Goal: Information Seeking & Learning: Understand process/instructions

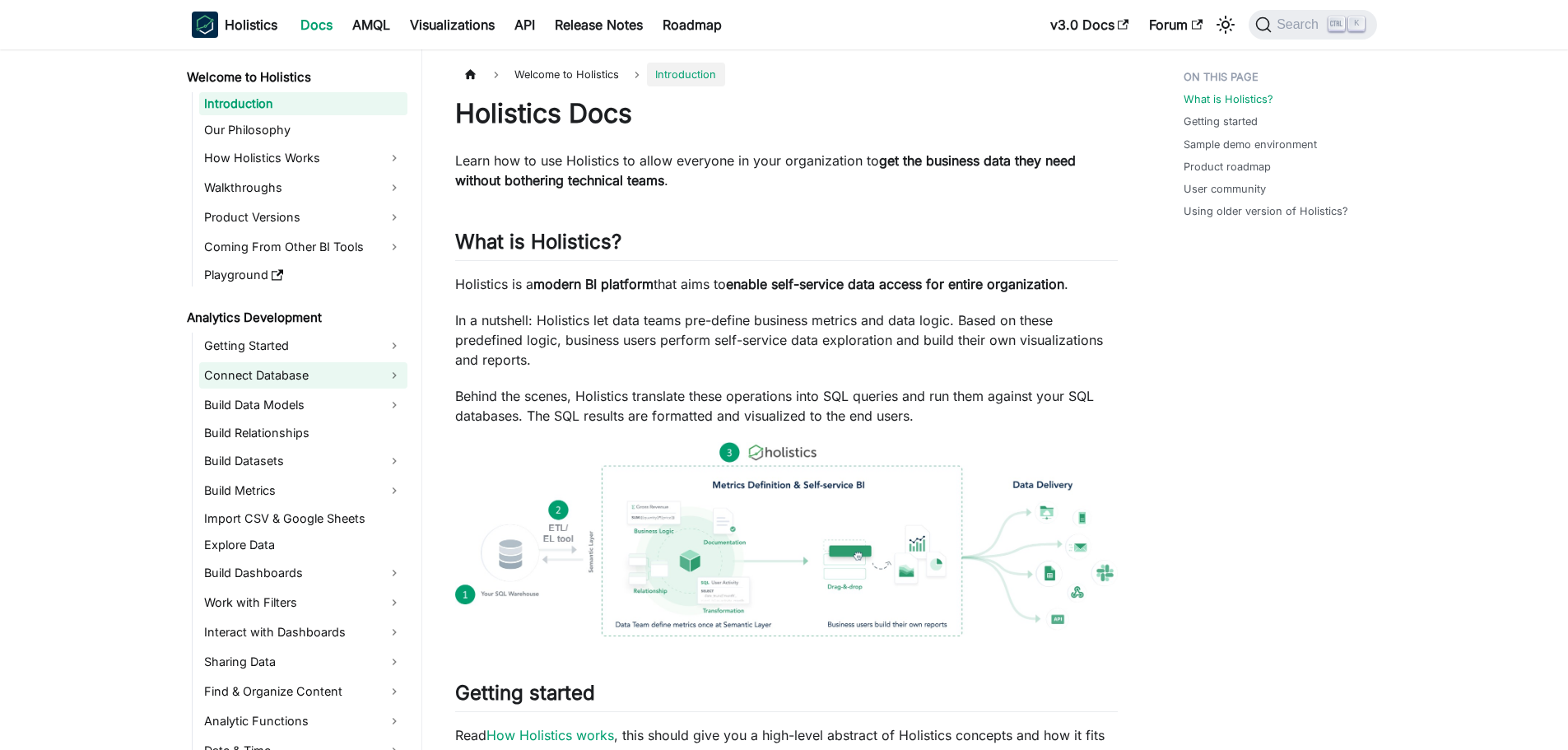
click at [333, 377] on link "Connect Database" at bounding box center [304, 376] width 209 height 26
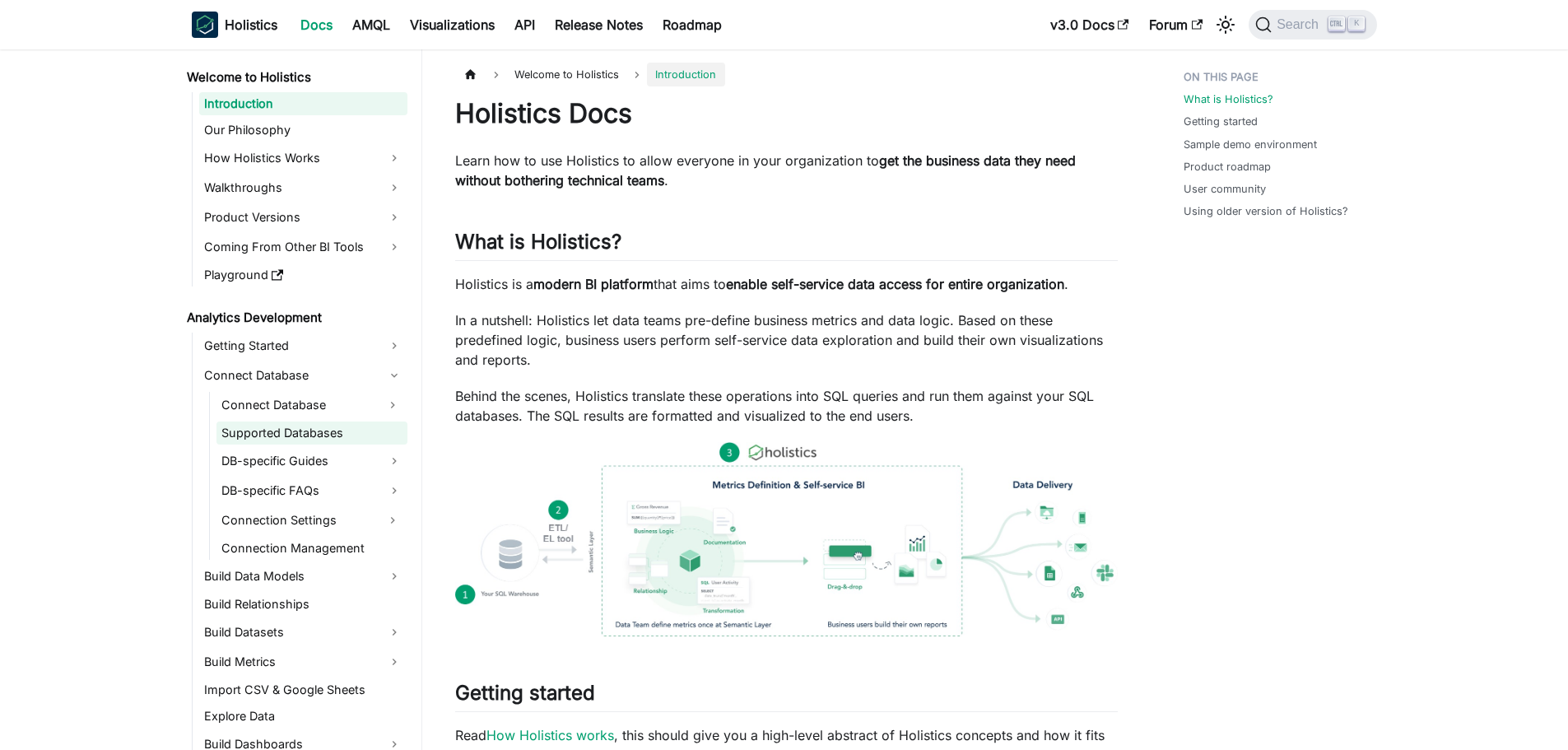
click at [355, 437] on link "Supported Databases" at bounding box center [312, 433] width 191 height 23
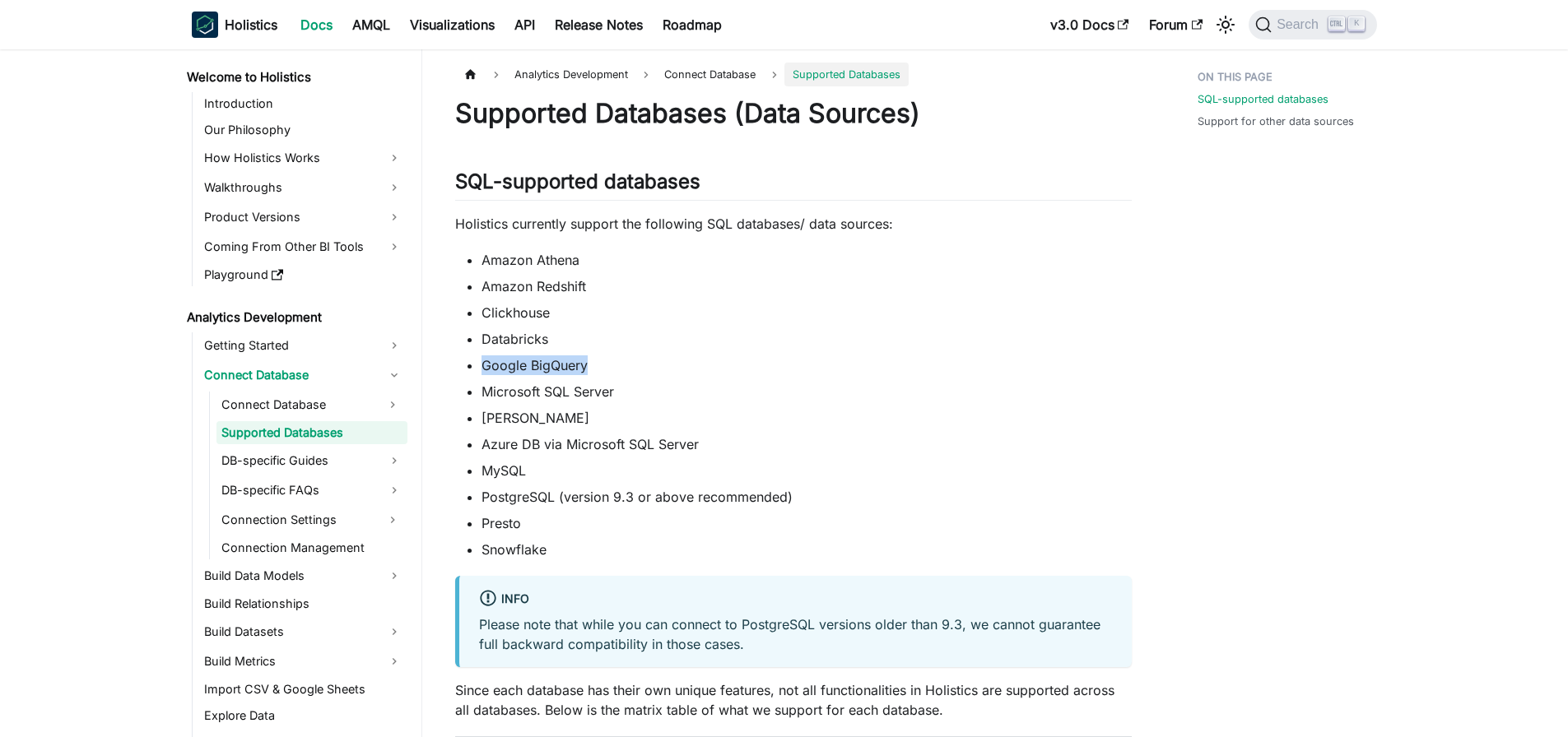
drag, startPoint x: 477, startPoint y: 366, endPoint x: 589, endPoint y: 361, distance: 112.1
click at [589, 361] on ul "Amazon Athena Amazon Redshift Clickhouse Databricks Google BigQuery Microsoft S…" at bounding box center [794, 404] width 677 height 309
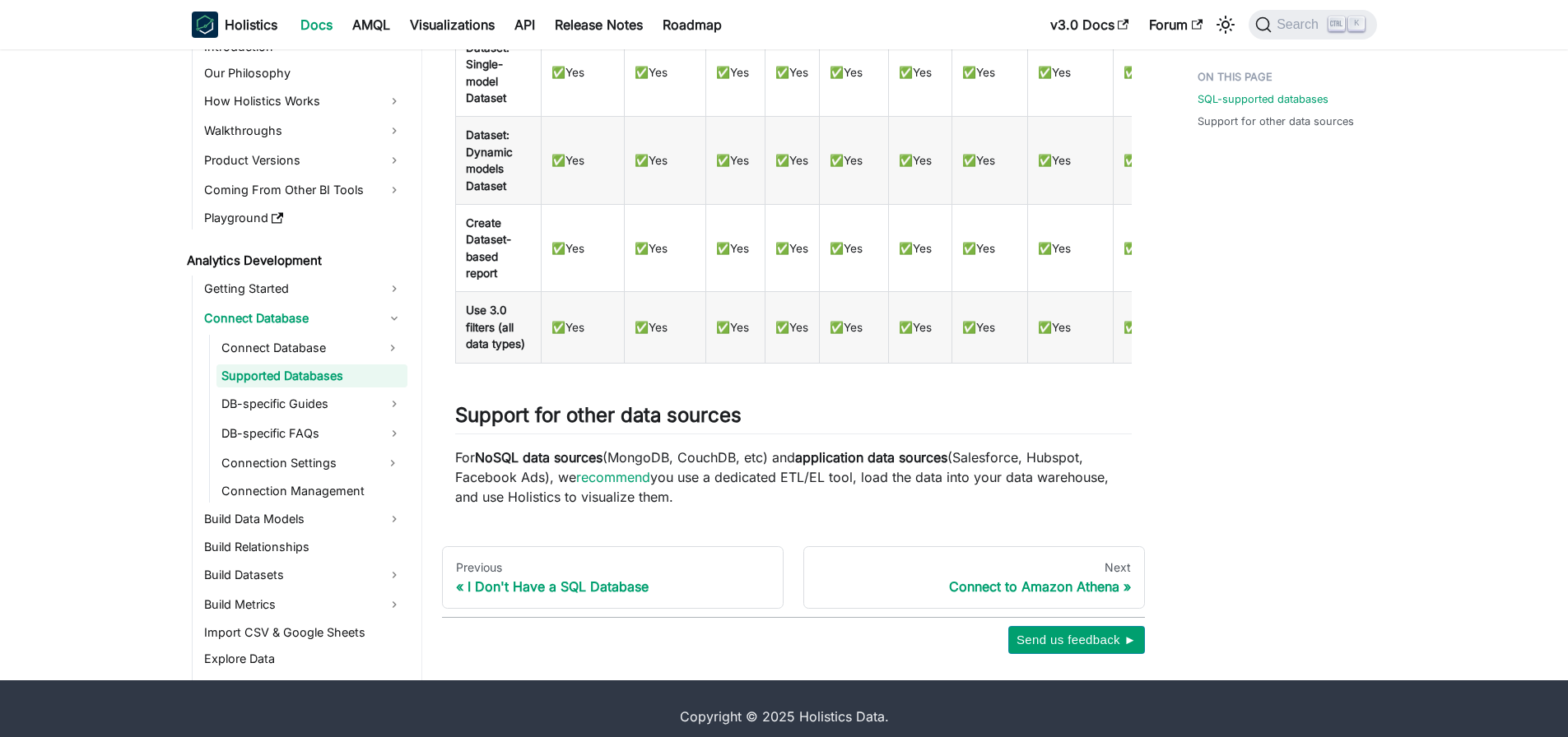
scroll to position [759, 0]
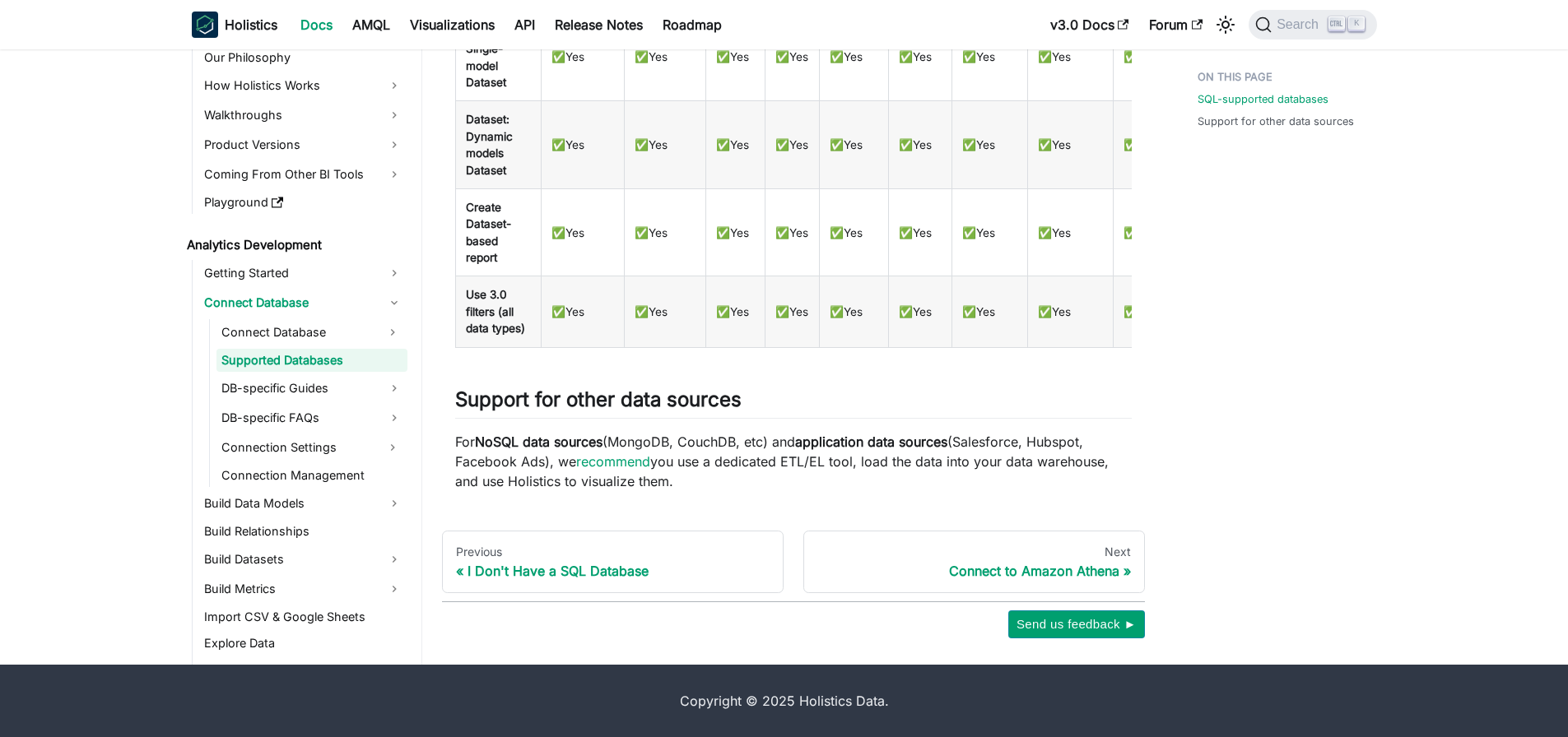
click at [374, 434] on link "Connection Settings" at bounding box center [297, 447] width 161 height 26
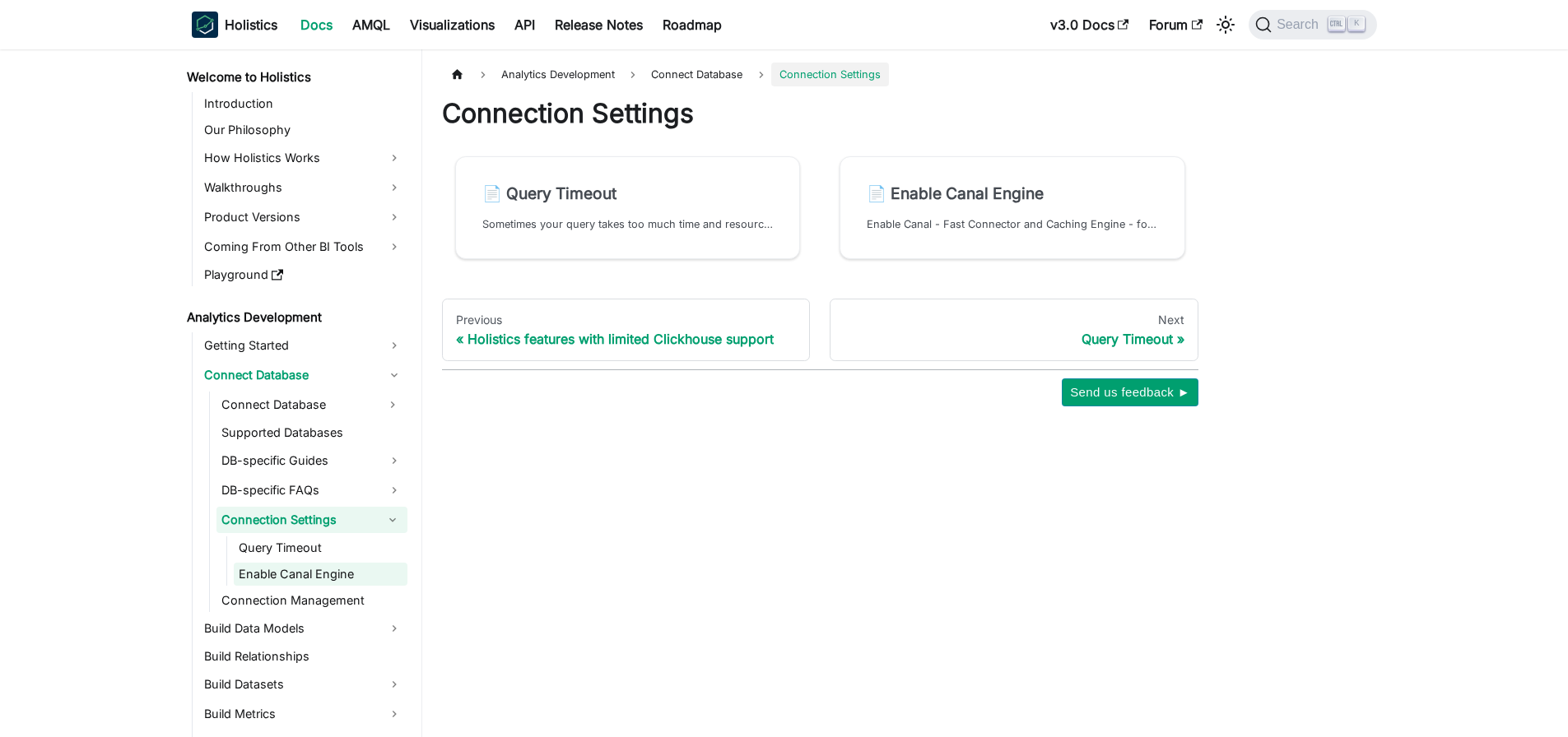
click at [347, 567] on link "Enable Canal Engine" at bounding box center [320, 574] width 174 height 23
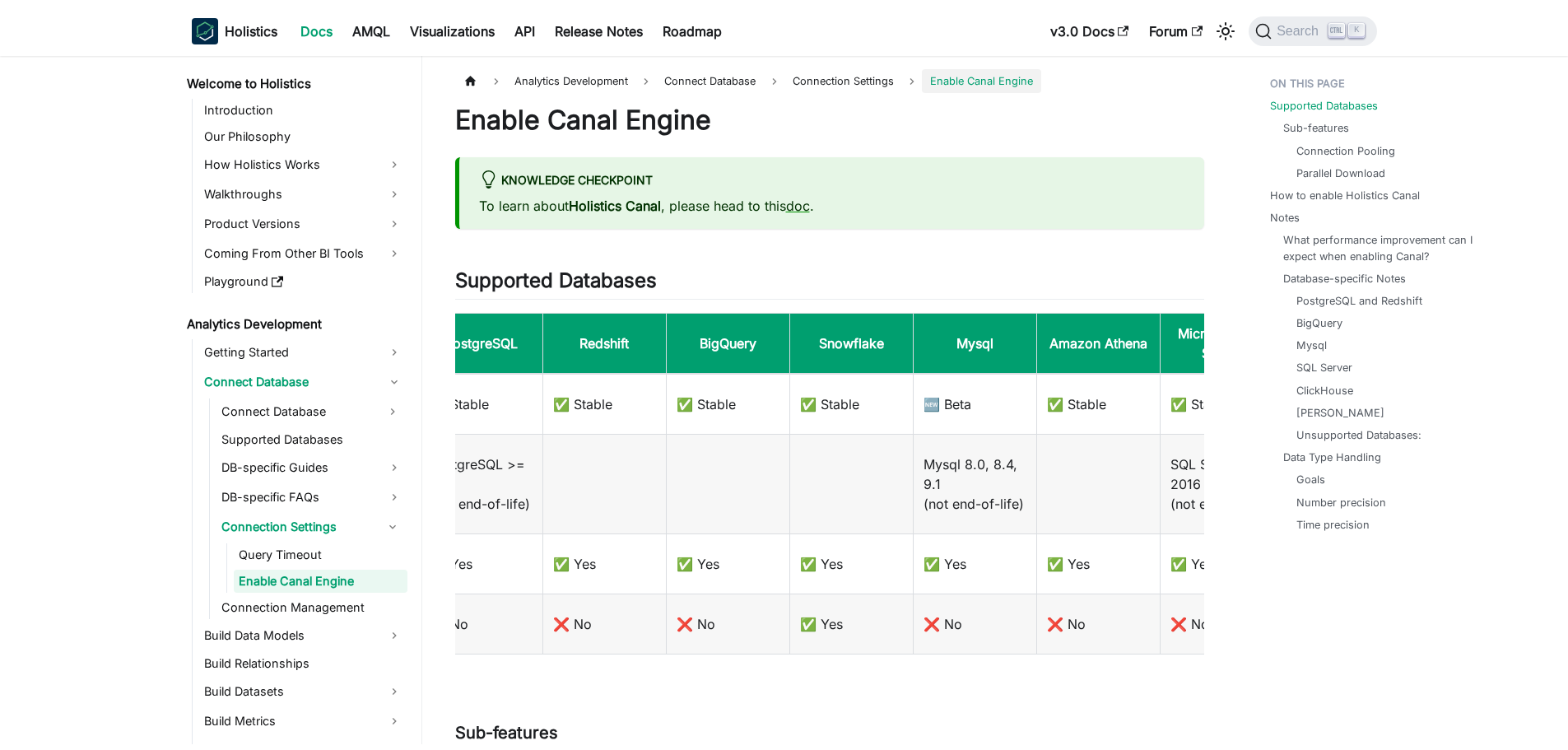
scroll to position [0, 161]
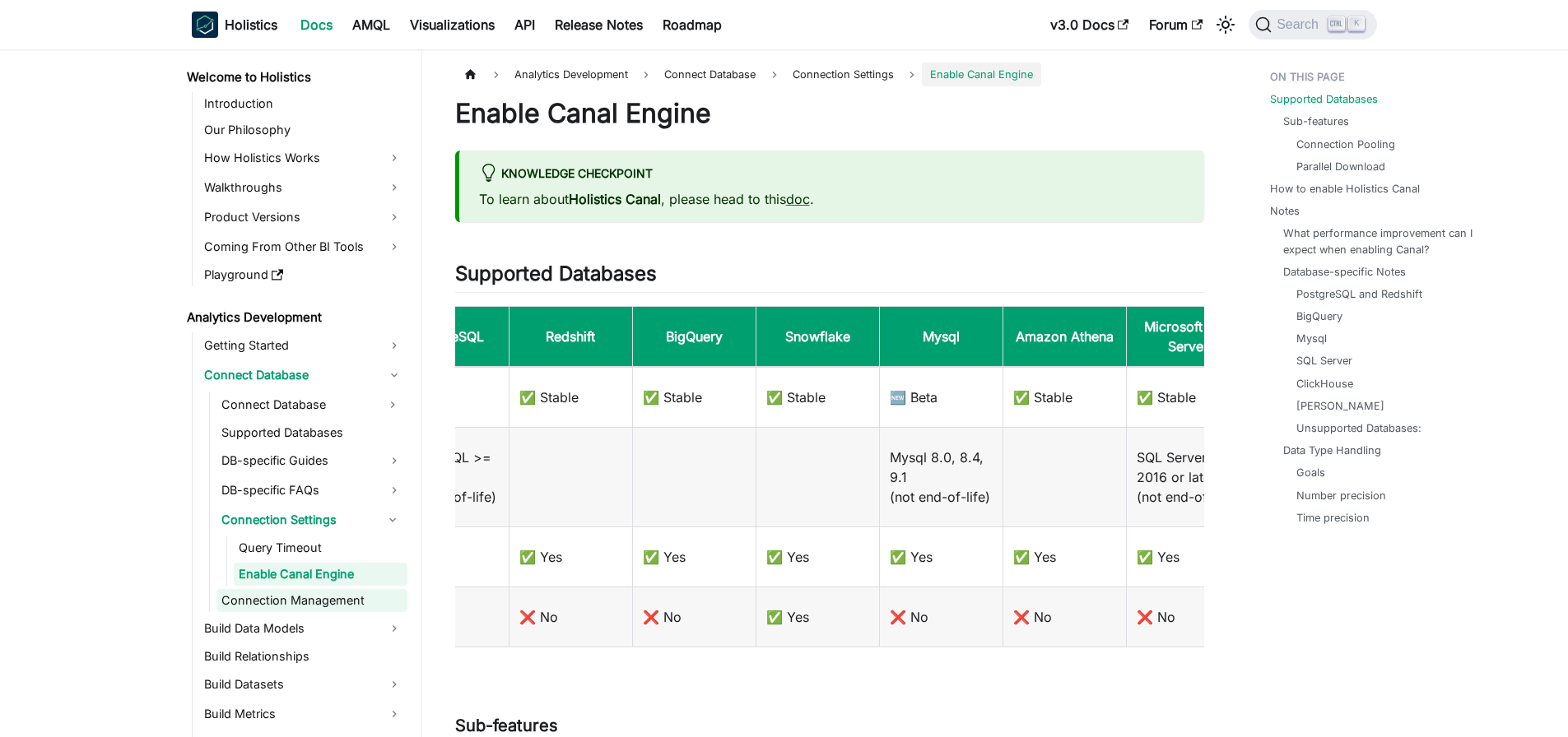
click at [314, 602] on link "Connection Management" at bounding box center [312, 601] width 191 height 23
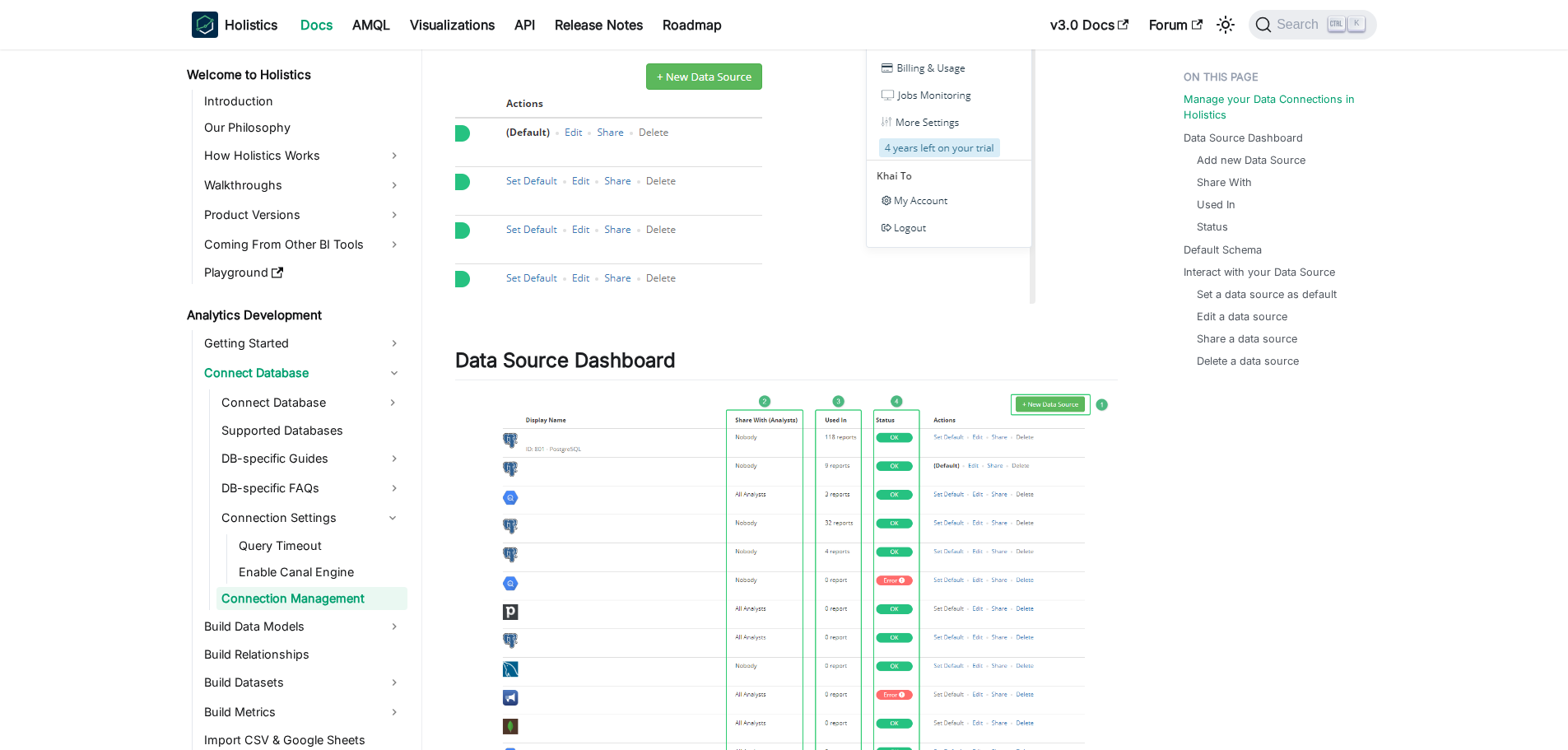
scroll to position [411, 0]
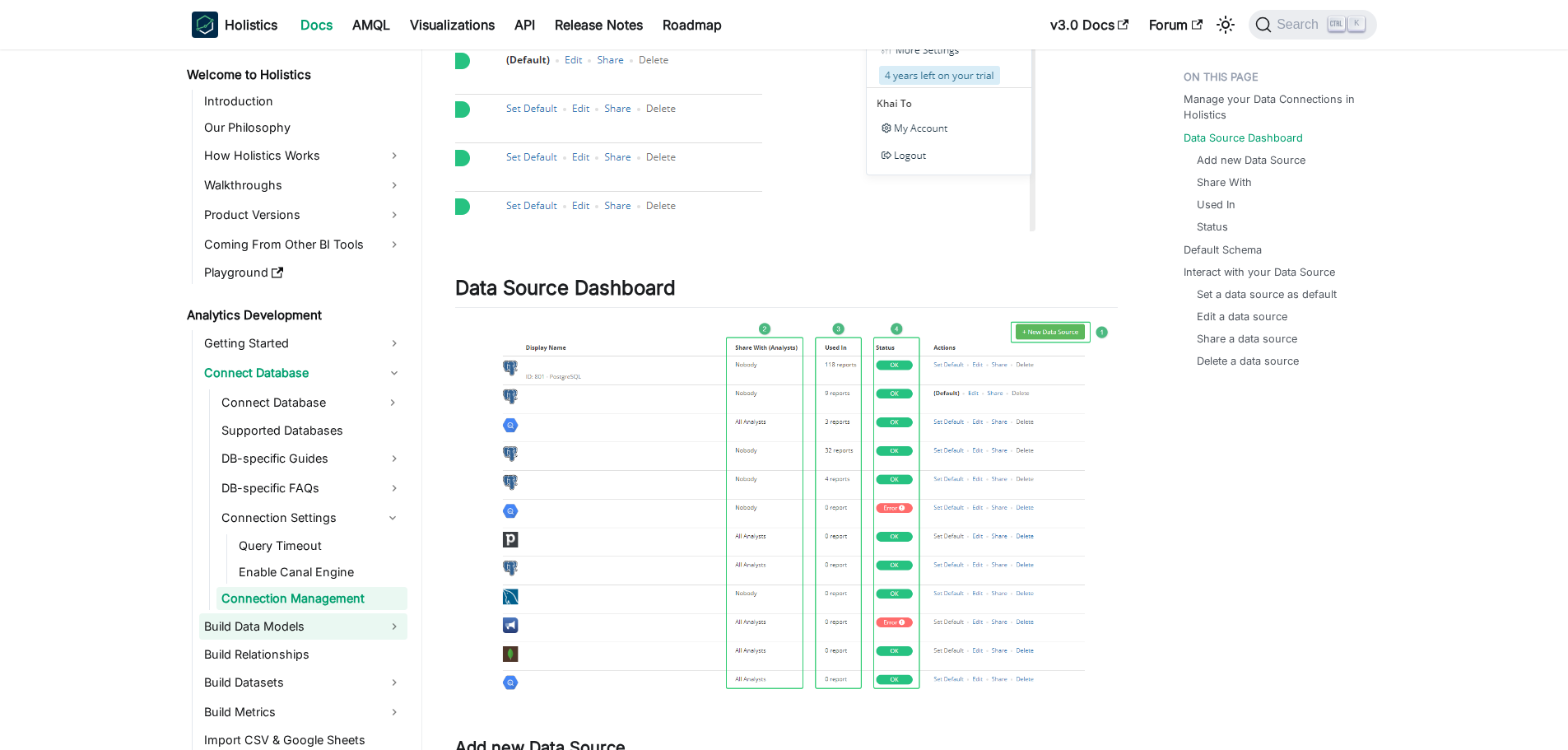
click at [283, 627] on link "Build Data Models" at bounding box center [304, 627] width 209 height 26
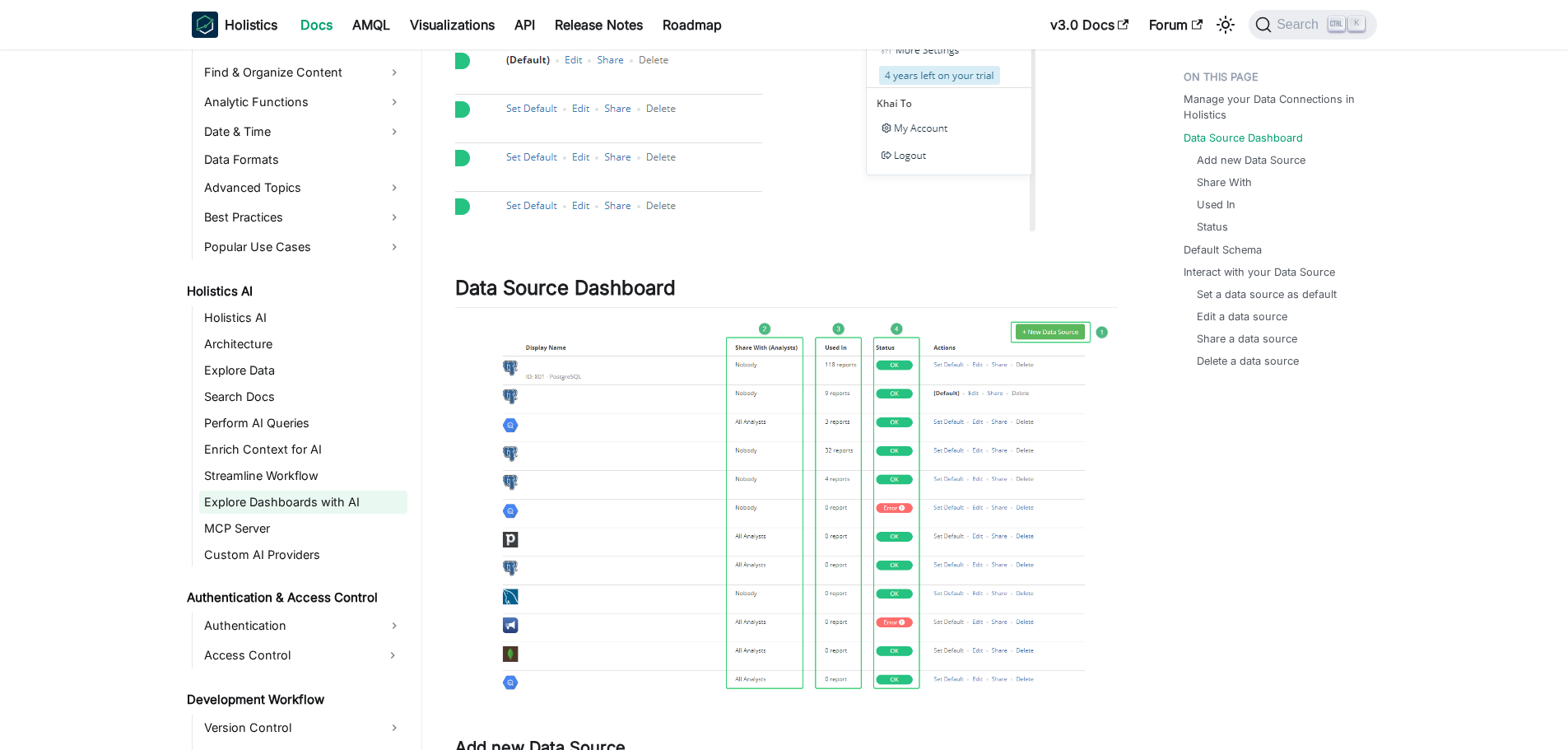
scroll to position [1235, 0]
